Goal: Information Seeking & Learning: Check status

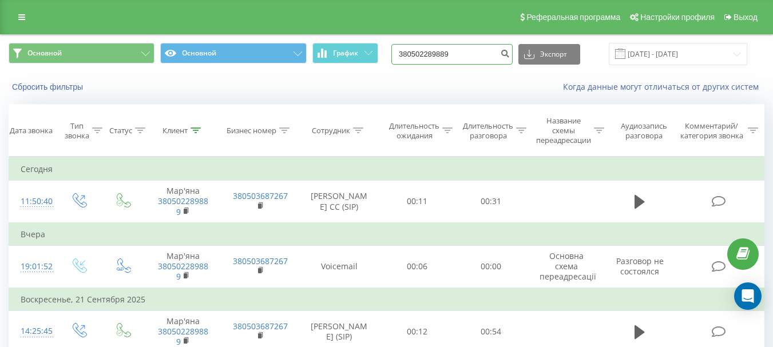
drag, startPoint x: 472, startPoint y: 55, endPoint x: 379, endPoint y: 47, distance: 93.1
click at [379, 47] on div "Основной Основной График 380502289889 Экспорт .csv .xls .xlsx [DATE] - [DATE]" at bounding box center [387, 54] width 756 height 22
paste input "380972315218"
type input "380972315218"
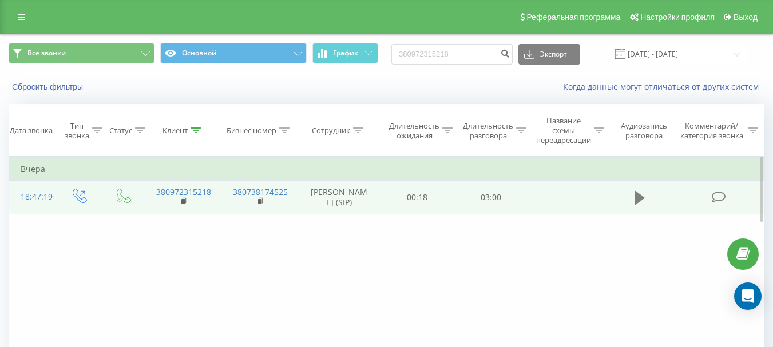
click at [641, 206] on icon at bounding box center [640, 198] width 10 height 16
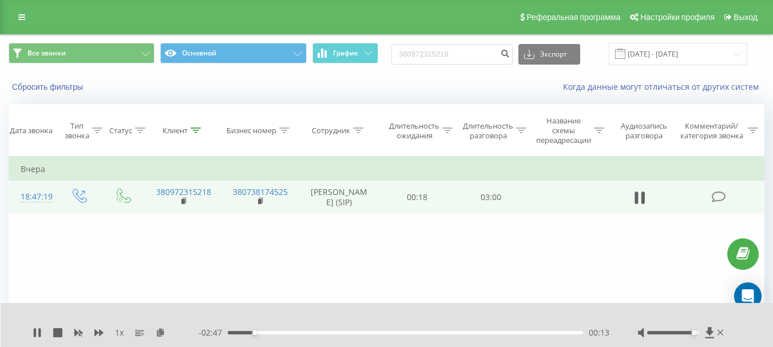
click at [694, 333] on div at bounding box center [673, 332] width 52 height 3
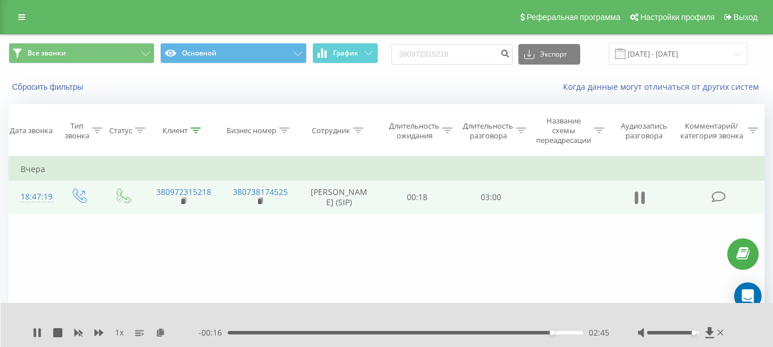
click at [632, 199] on button at bounding box center [639, 197] width 17 height 17
